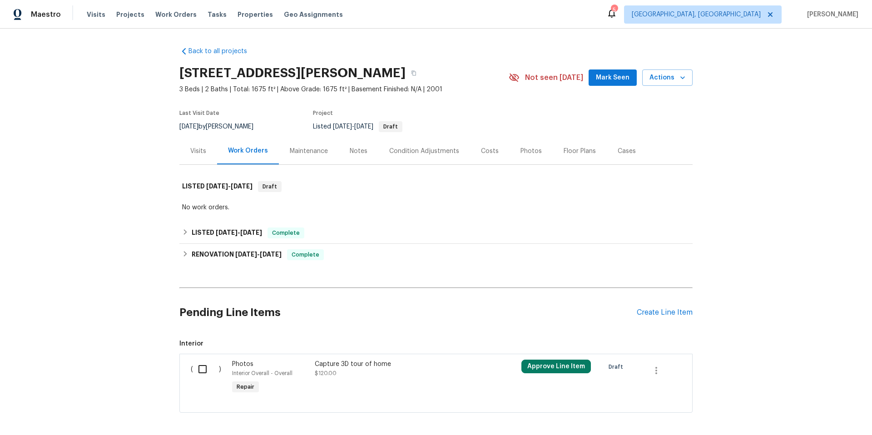
click at [192, 153] on div "Visits" at bounding box center [198, 151] width 16 height 9
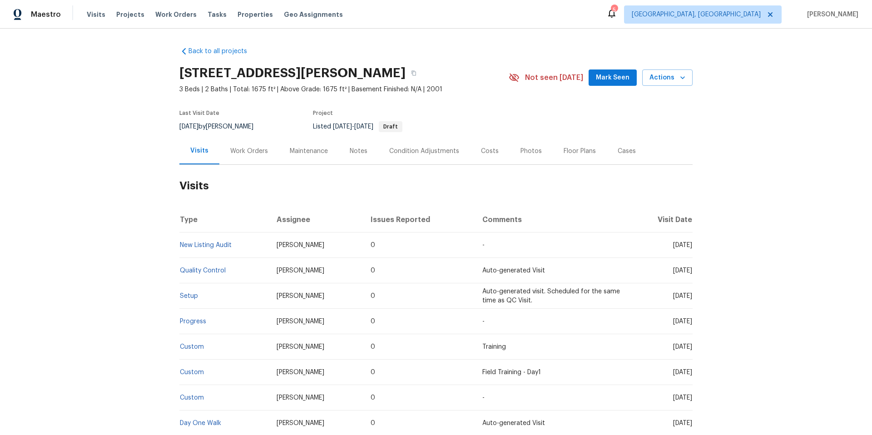
scroll to position [95, 0]
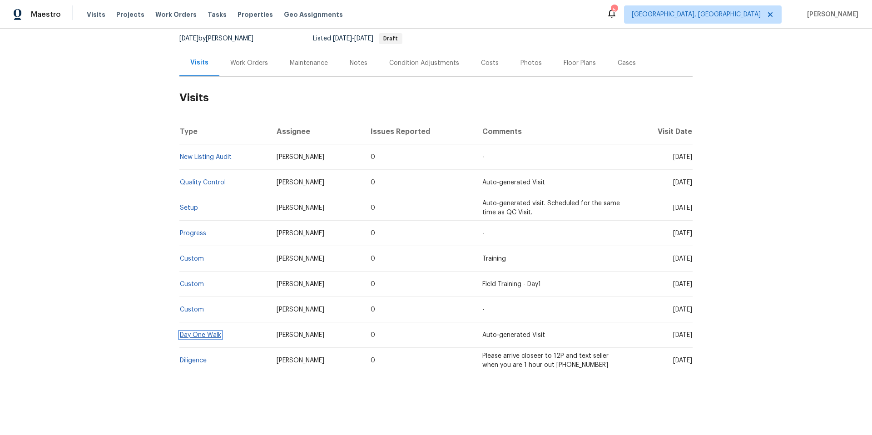
click at [183, 332] on link "Day One Walk" at bounding box center [200, 335] width 41 height 6
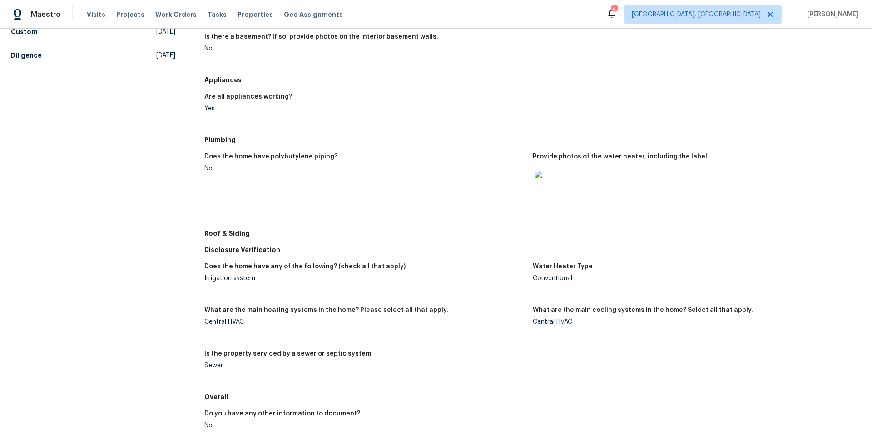
scroll to position [254, 0]
click at [549, 186] on img at bounding box center [548, 184] width 29 height 29
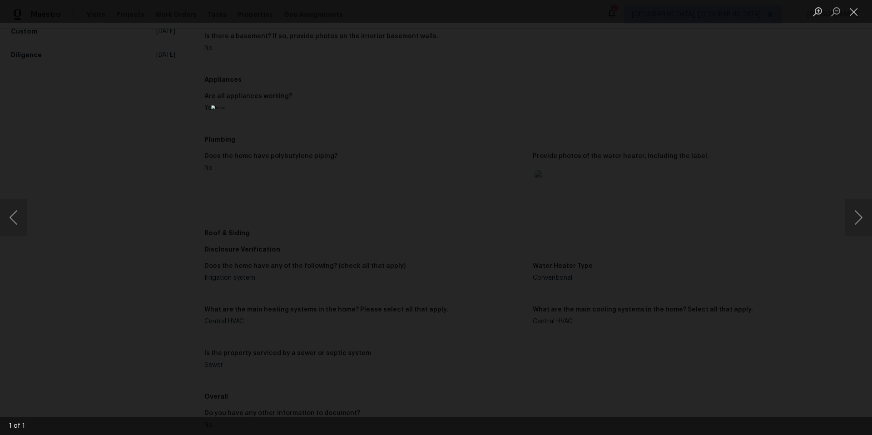
click at [415, 284] on img "Lightbox" at bounding box center [435, 217] width 449 height 224
click at [441, 268] on img "Lightbox" at bounding box center [435, 217] width 449 height 224
click at [845, 13] on button "Close lightbox" at bounding box center [853, 12] width 18 height 16
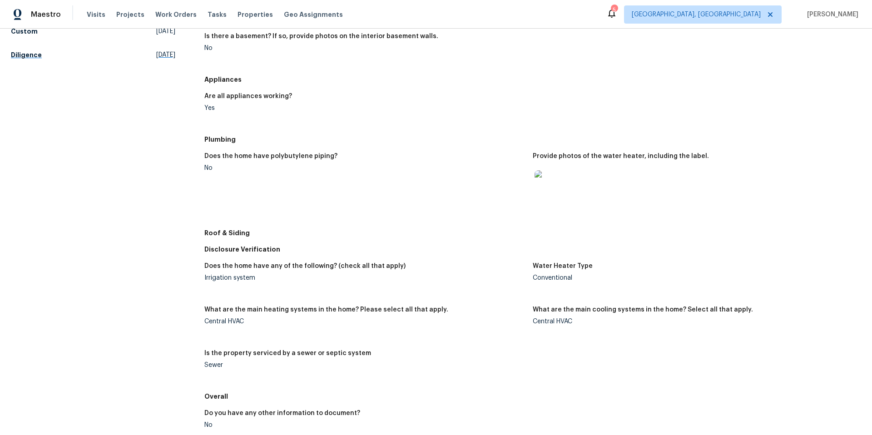
scroll to position [0, 0]
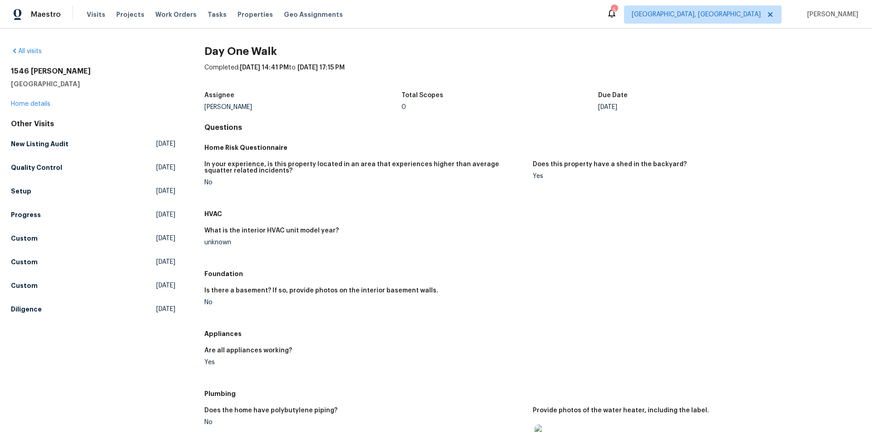
click at [37, 55] on div "All visits" at bounding box center [93, 51] width 164 height 9
click at [30, 49] on link "All visits" at bounding box center [26, 51] width 31 height 6
